Goal: Navigation & Orientation: Find specific page/section

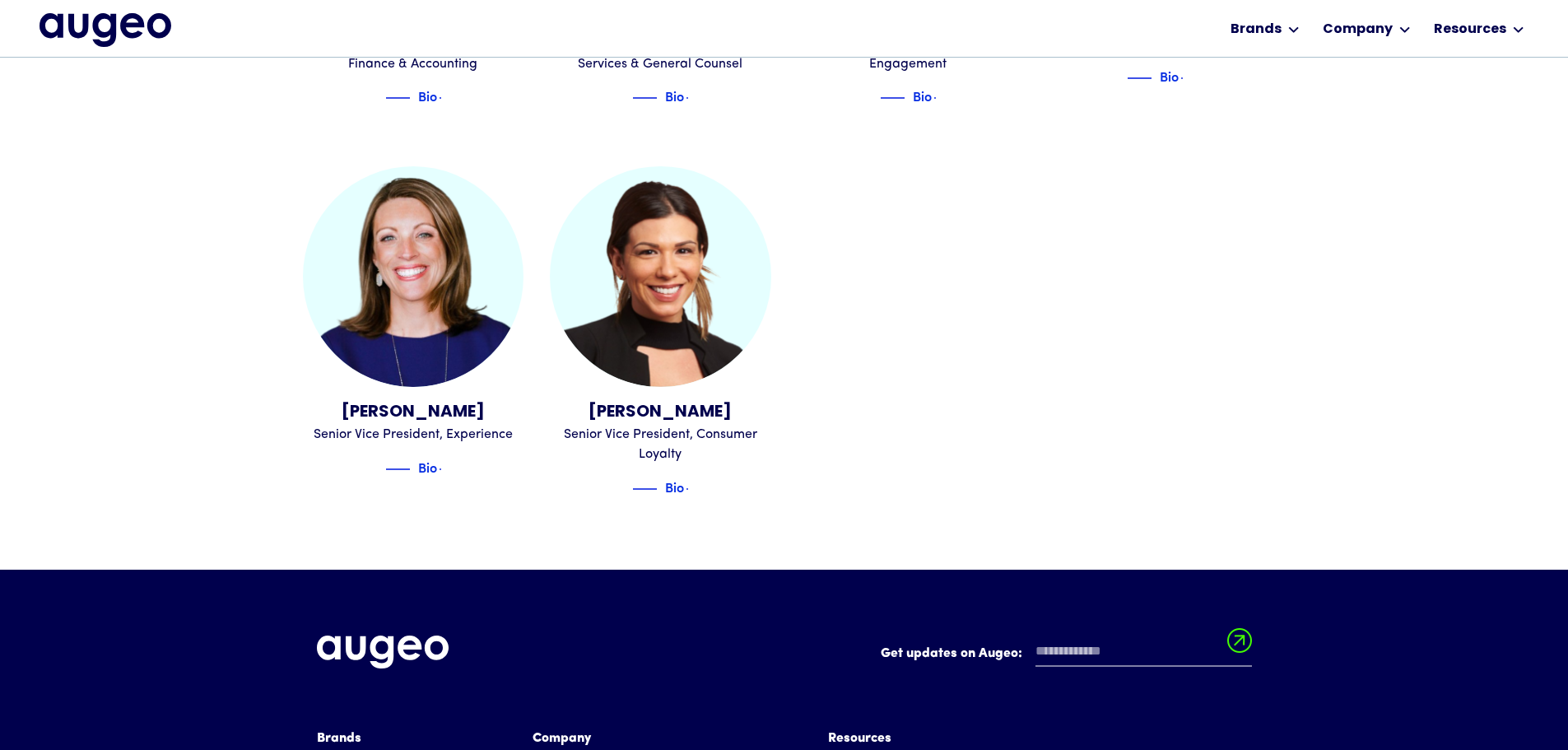
scroll to position [2076, 0]
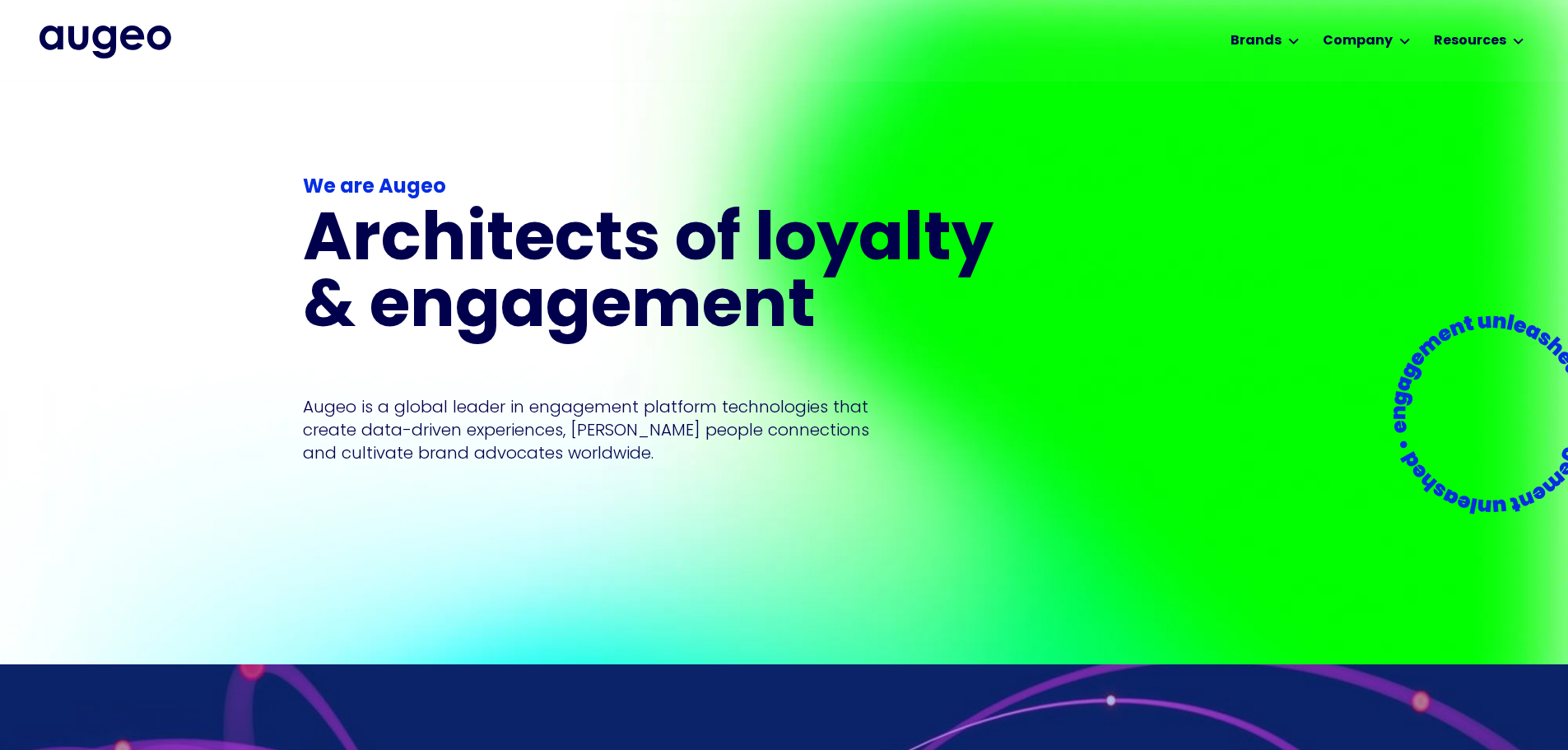
scroll to position [7, 0]
